Goal: Information Seeking & Learning: Learn about a topic

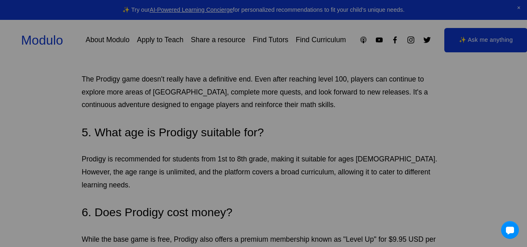
click at [133, 131] on div at bounding box center [263, 123] width 527 height 247
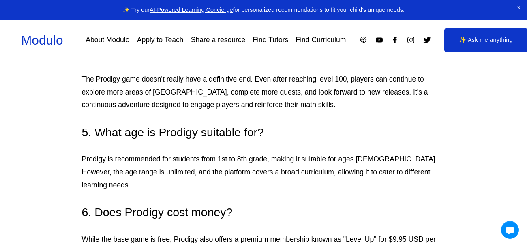
click at [194, 135] on h3 "5. What age is Prodigy suitable for?" at bounding box center [264, 133] width 364 height 16
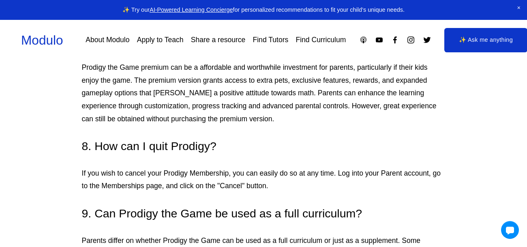
scroll to position [4248, 0]
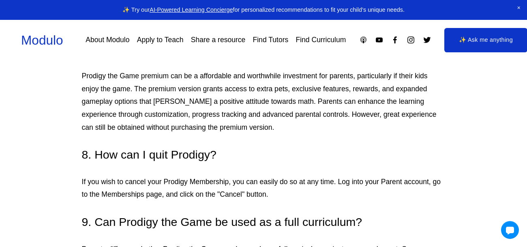
click at [167, 43] on link "Apply to Teach" at bounding box center [160, 40] width 47 height 14
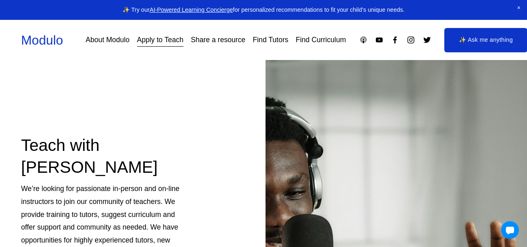
click at [507, 39] on link "✨ Ask me anything" at bounding box center [486, 40] width 83 height 24
